Goal: Task Accomplishment & Management: Manage account settings

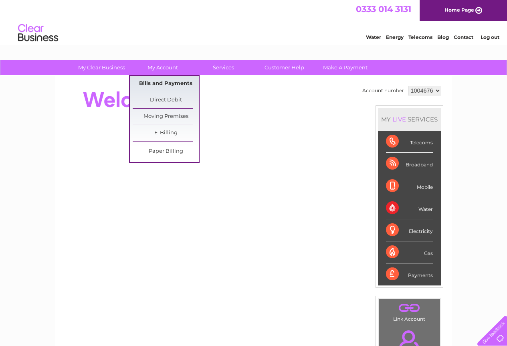
click at [160, 82] on link "Bills and Payments" at bounding box center [166, 84] width 66 height 16
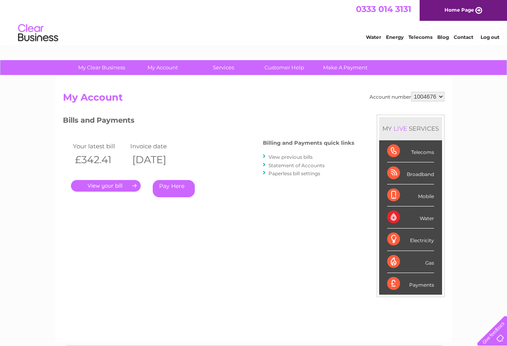
click at [439, 97] on select "1004676 1004677" at bounding box center [427, 97] width 33 height 10
click at [439, 95] on select "1004676 1004677" at bounding box center [427, 97] width 33 height 10
click at [439, 96] on select "1004676 1004677" at bounding box center [427, 97] width 33 height 10
select select "1004677"
click at [411, 92] on select "1004676 1004677" at bounding box center [427, 97] width 33 height 10
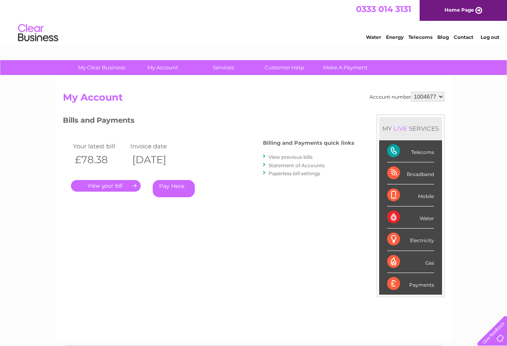
click at [108, 183] on link "." at bounding box center [106, 186] width 70 height 12
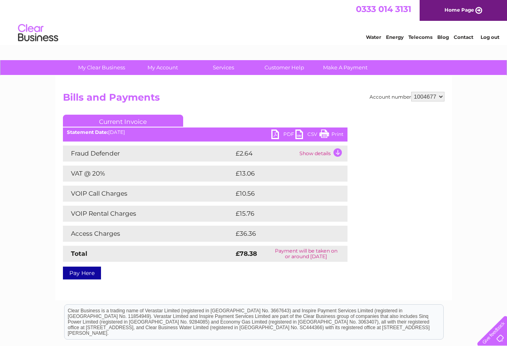
click at [334, 133] on link "Print" at bounding box center [331, 135] width 24 height 12
click at [493, 34] on link "Log out" at bounding box center [489, 37] width 19 height 6
